Goal: Find contact information: Find contact information

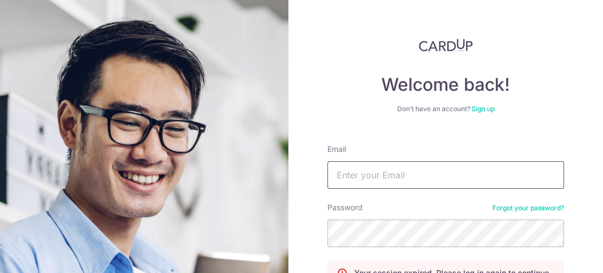
click at [339, 174] on input "Email" at bounding box center [445, 174] width 236 height 27
type input "[EMAIL_ADDRESS][DOMAIN_NAME]"
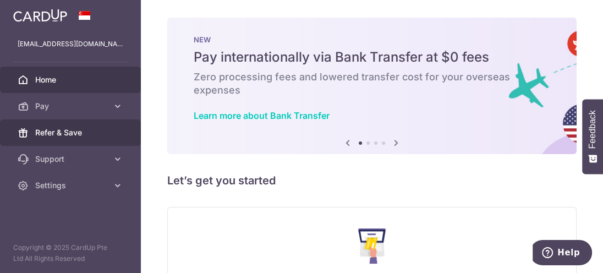
click at [67, 138] on link "Refer & Save" at bounding box center [70, 132] width 141 height 26
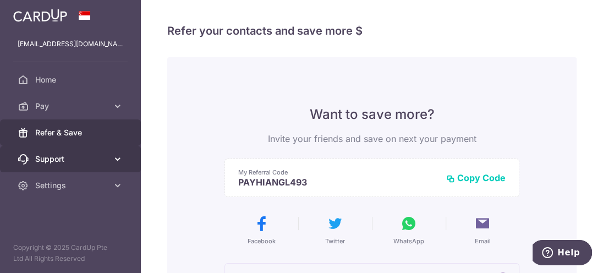
click at [68, 159] on span "Support" at bounding box center [71, 158] width 73 height 11
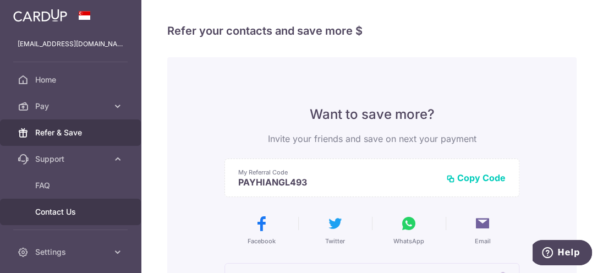
click at [55, 205] on link "Contact Us" at bounding box center [70, 212] width 141 height 26
